Goal: Find specific page/section: Find specific page/section

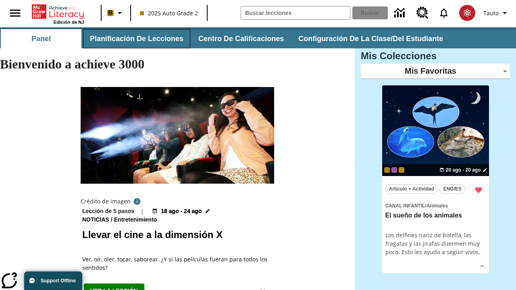
click at [135, 39] on button "Planificación de lecciones" at bounding box center [136, 38] width 107 height 19
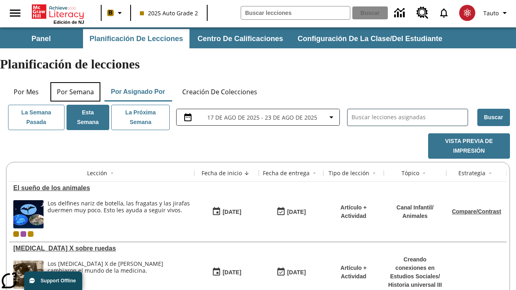
click at [75, 82] on button "Por semana" at bounding box center [75, 91] width 50 height 19
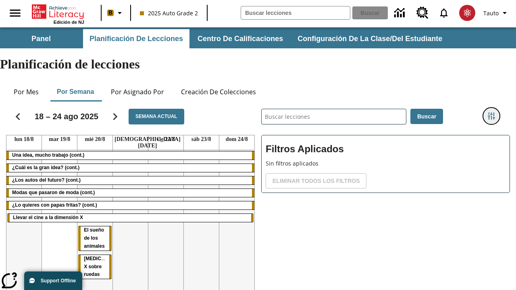
click at [491, 112] on icon "Menú lateral de filtros" at bounding box center [491, 115] width 7 height 7
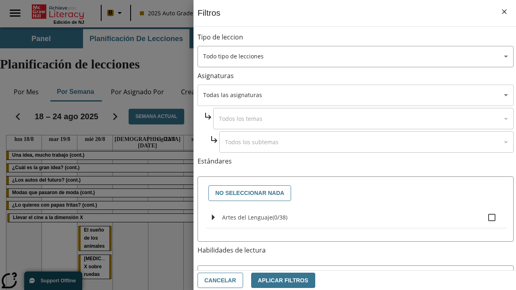
click at [355, 95] on body "Saltar al contenido principal Edición de NJ B 2025 Auto Grade 2 Buscar 0 Tauto …" at bounding box center [258, 199] width 516 height 345
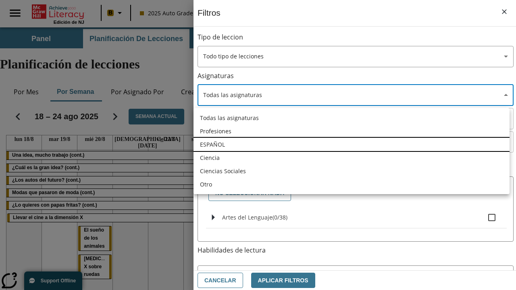
click at [351, 144] on li "ESPAÑOL" at bounding box center [351, 144] width 316 height 13
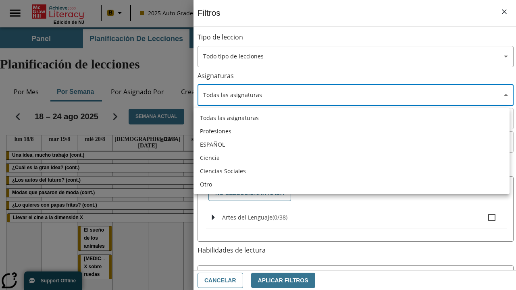
type input "1"
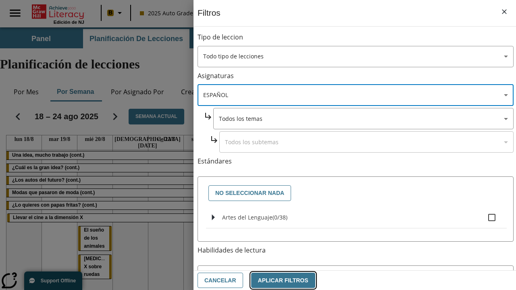
click at [278, 280] on button "Aplicar Filtros" at bounding box center [283, 281] width 64 height 16
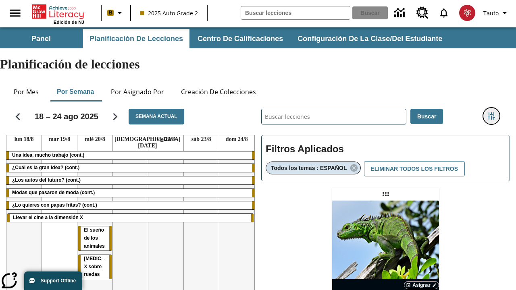
click at [491, 112] on icon "Menú lateral de filtros" at bounding box center [491, 115] width 7 height 7
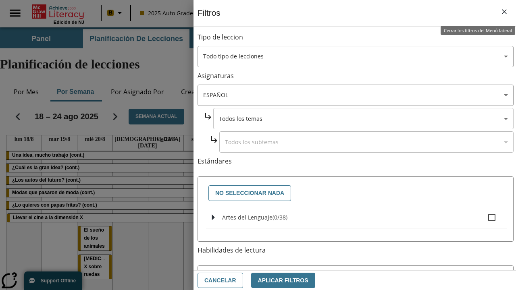
click at [363, 118] on body "Saltar al contenido principal Edición de NJ B 2025 Auto Grade 2 Buscar 0 Tauto …" at bounding box center [258, 237] width 516 height 421
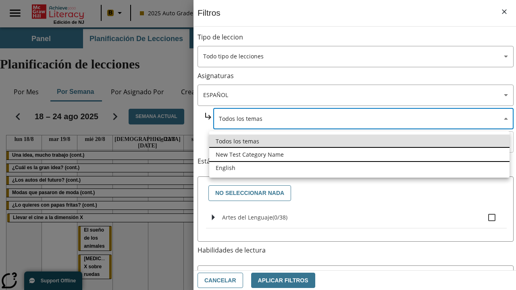
click at [359, 154] on li "New Test Category Name" at bounding box center [359, 154] width 300 height 13
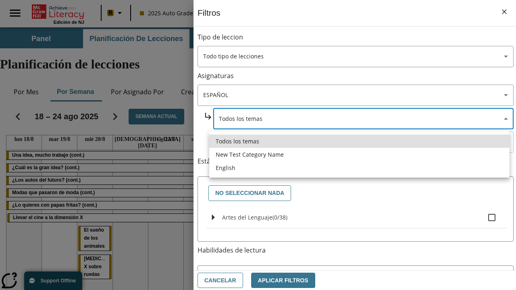
type input "265"
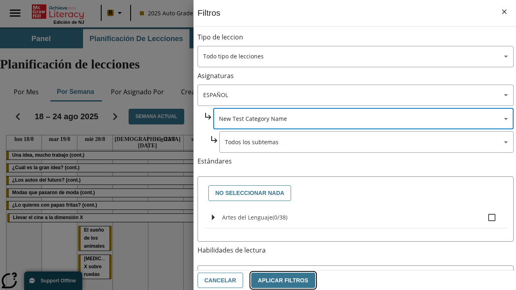
click at [278, 280] on button "Aplicar Filtros" at bounding box center [283, 281] width 64 height 16
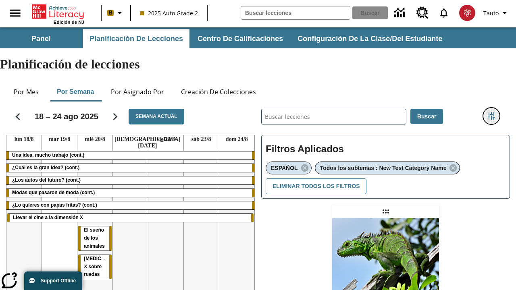
click at [491, 112] on icon "Menú lateral de filtros" at bounding box center [491, 115] width 7 height 7
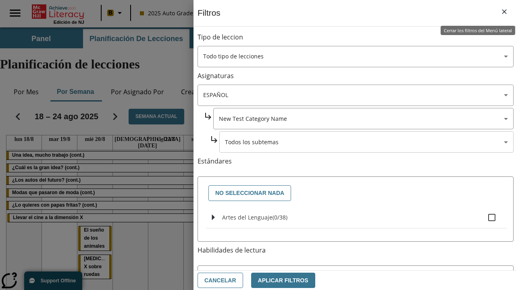
click at [366, 142] on body "Saltar al contenido principal Edición de NJ B 2025 Auto Grade 2 Buscar 0 Tauto …" at bounding box center [258, 246] width 516 height 438
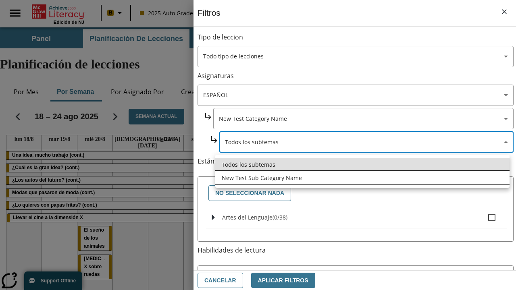
click at [362, 178] on li "New Test Sub Category Name" at bounding box center [362, 177] width 294 height 13
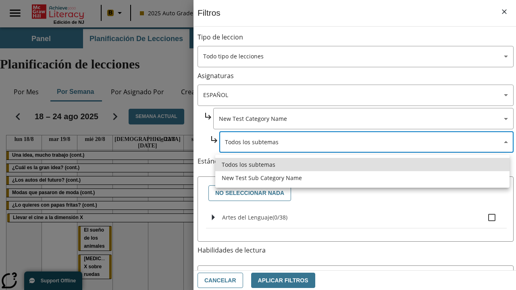
type input "2232"
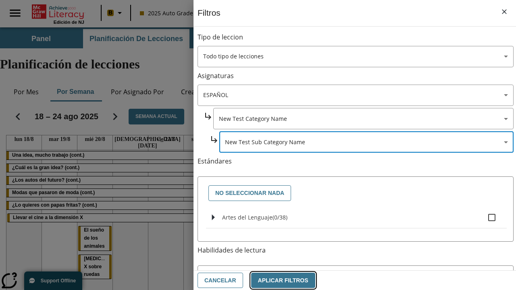
click at [278, 280] on button "Aplicar Filtros" at bounding box center [283, 281] width 64 height 16
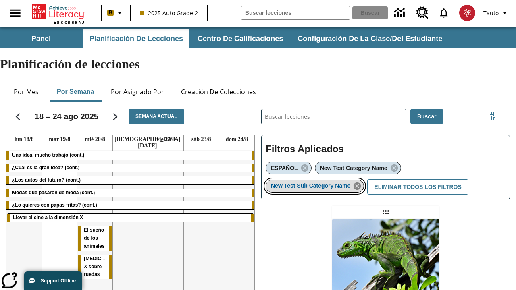
click at [360, 182] on icon "Eliminar New Test Sub Category Name el ítem seleccionado del filtro" at bounding box center [357, 186] width 9 height 9
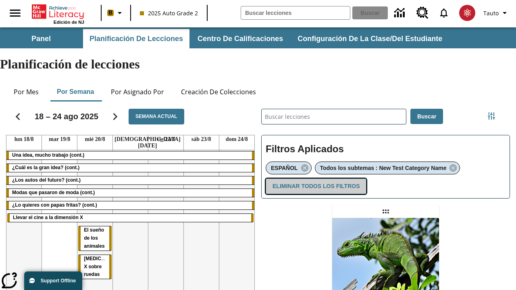
click at [314, 179] on button "Eliminar todos los filtros" at bounding box center [316, 187] width 101 height 16
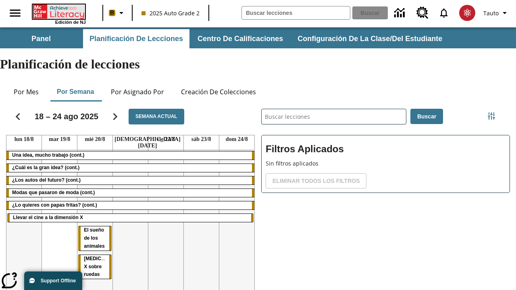
click at [58, 11] on icon "Portada" at bounding box center [60, 11] width 54 height 15
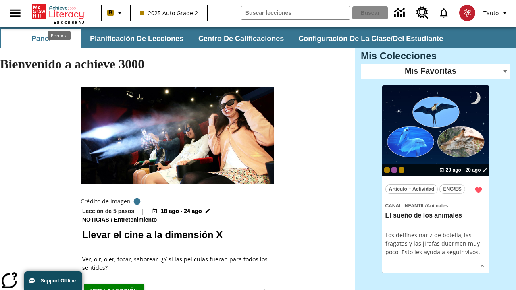
click at [135, 39] on button "Planificación de lecciones" at bounding box center [136, 38] width 107 height 19
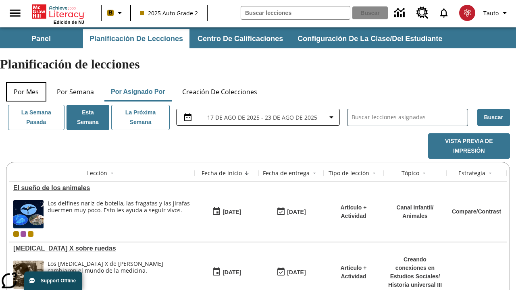
click at [26, 82] on button "Por mes" at bounding box center [26, 91] width 40 height 19
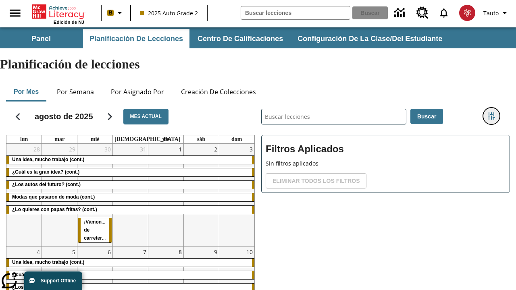
click at [491, 112] on icon "Menú lateral de filtros" at bounding box center [491, 115] width 7 height 7
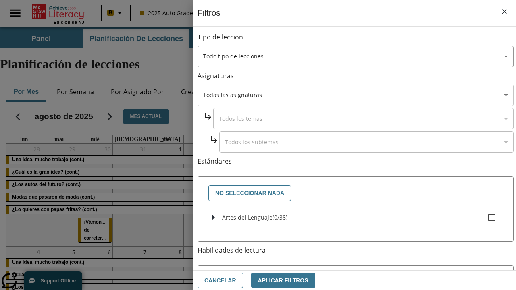
click at [355, 95] on body "Saltar al contenido principal Edición de NJ B 2025 Auto Grade 2 Buscar 0 Tauto …" at bounding box center [258, 199] width 516 height 345
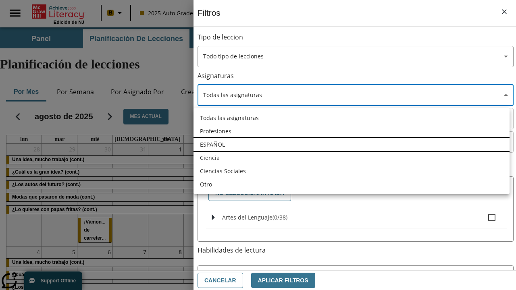
click at [351, 144] on li "ESPAÑOL" at bounding box center [351, 144] width 316 height 13
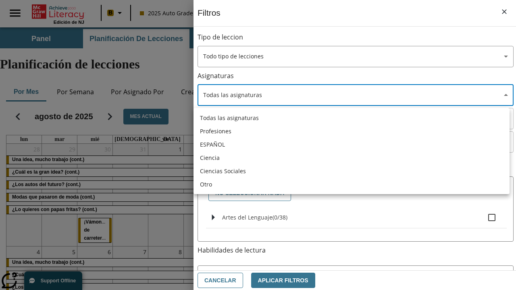
type input "1"
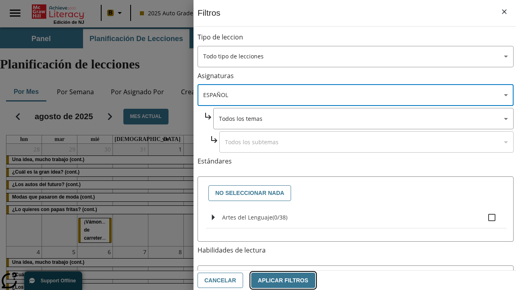
click at [278, 280] on button "Aplicar Filtros" at bounding box center [283, 281] width 64 height 16
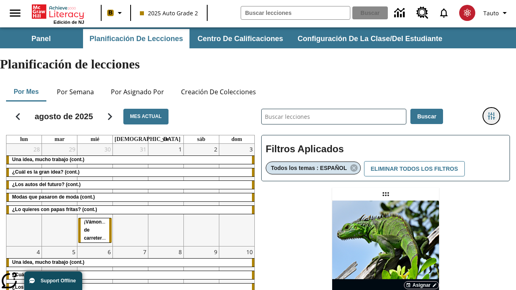
click at [491, 112] on icon "Menú lateral de filtros" at bounding box center [491, 115] width 7 height 7
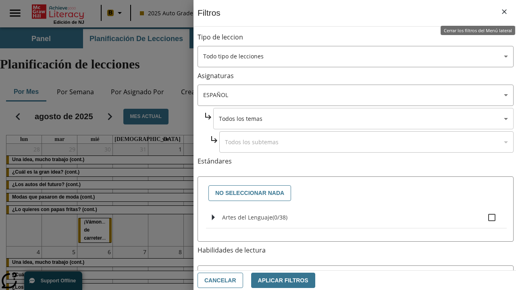
click at [363, 118] on body "Saltar al contenido principal Edición de NJ B 2025 Auto Grade 2 Buscar 0 Tauto …" at bounding box center [258, 237] width 516 height 421
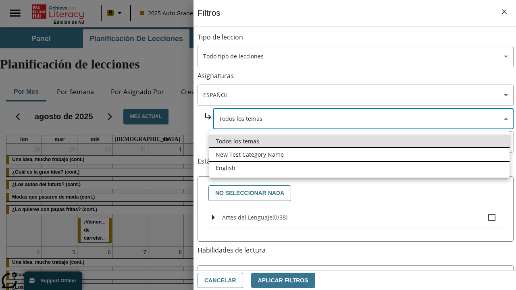
click at [359, 154] on li "New Test Category Name" at bounding box center [359, 154] width 300 height 13
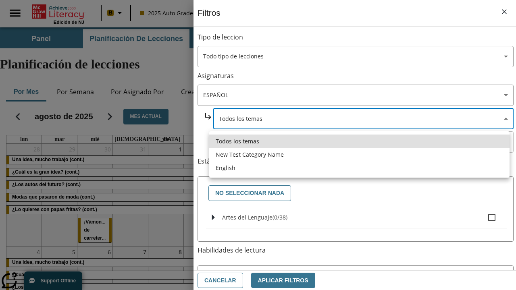
type input "265"
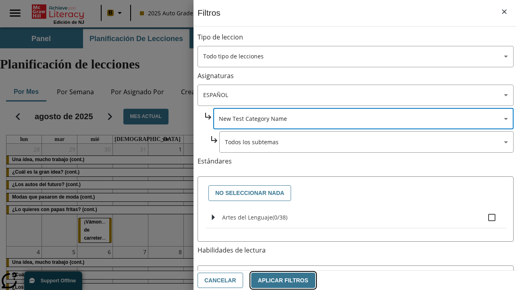
click at [278, 280] on button "Aplicar Filtros" at bounding box center [283, 281] width 64 height 16
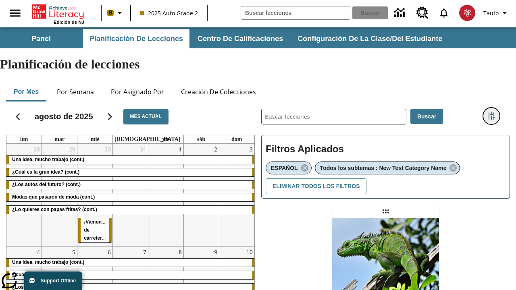
click at [491, 112] on icon "Menú lateral de filtros" at bounding box center [491, 115] width 7 height 7
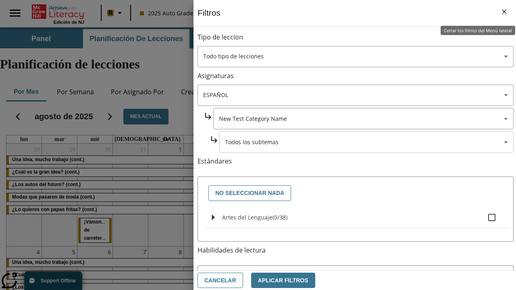
click at [366, 142] on body "Saltar al contenido principal Edición de NJ B 2025 Auto Grade 2 Buscar 0 Tauto …" at bounding box center [258, 246] width 516 height 438
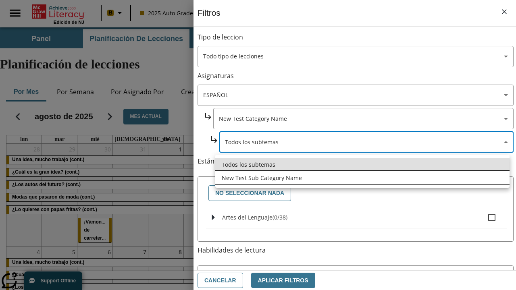
click at [362, 178] on li "New Test Sub Category Name" at bounding box center [362, 177] width 294 height 13
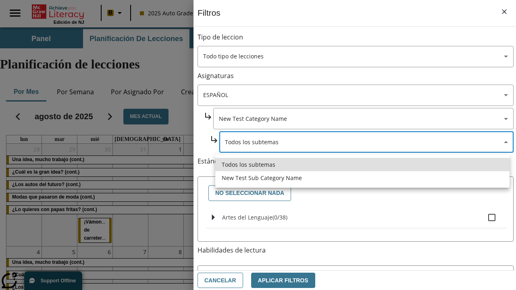
type input "2232"
